Goal: Task Accomplishment & Management: Use online tool/utility

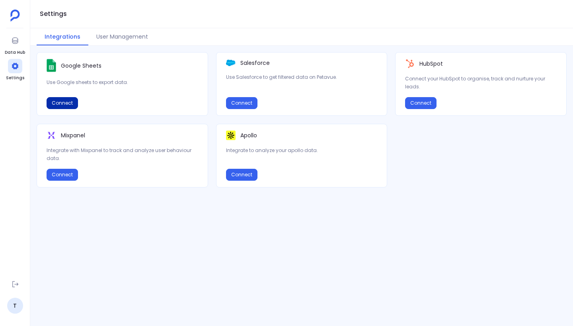
click at [67, 101] on button "Connect" at bounding box center [62, 103] width 31 height 12
click at [187, 21] on div "Settings" at bounding box center [301, 14] width 542 height 28
click at [163, 11] on div "Settings" at bounding box center [301, 14] width 542 height 28
click at [70, 101] on button "Connect" at bounding box center [62, 103] width 31 height 12
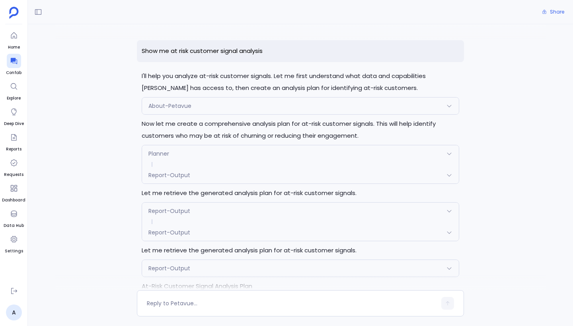
click at [191, 49] on p "Show me at risk customer signal analysis" at bounding box center [300, 51] width 327 height 22
copy p "Show me at risk customer signal analysis"
click at [12, 63] on icon at bounding box center [14, 61] width 8 height 8
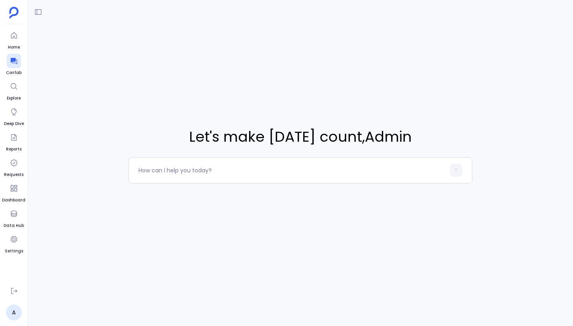
click at [88, 138] on div "Let's make today count , Admin" at bounding box center [300, 163] width 545 height 326
